Goal: Find specific page/section: Find specific page/section

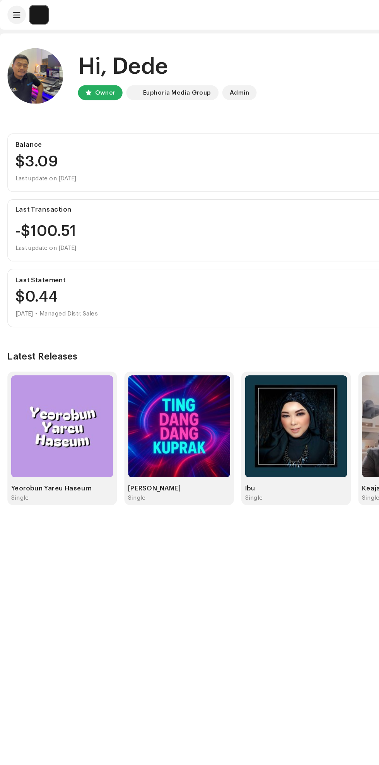
click at [55, 344] on img at bounding box center [51, 355] width 85 height 85
